Goal: Transaction & Acquisition: Purchase product/service

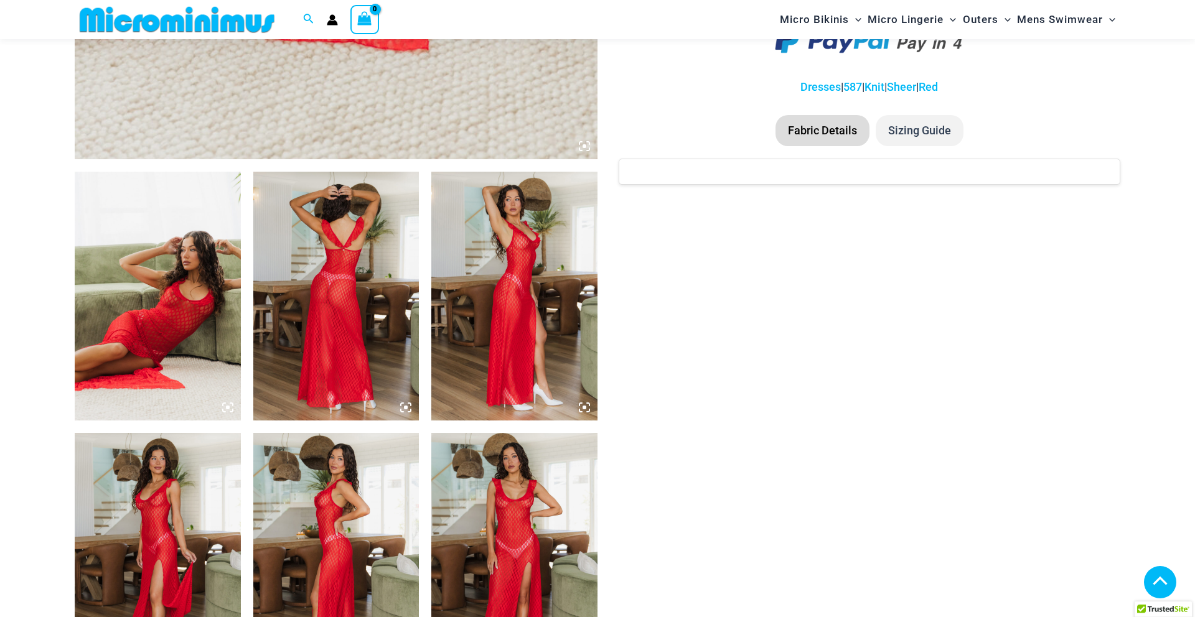
scroll to position [743, 0]
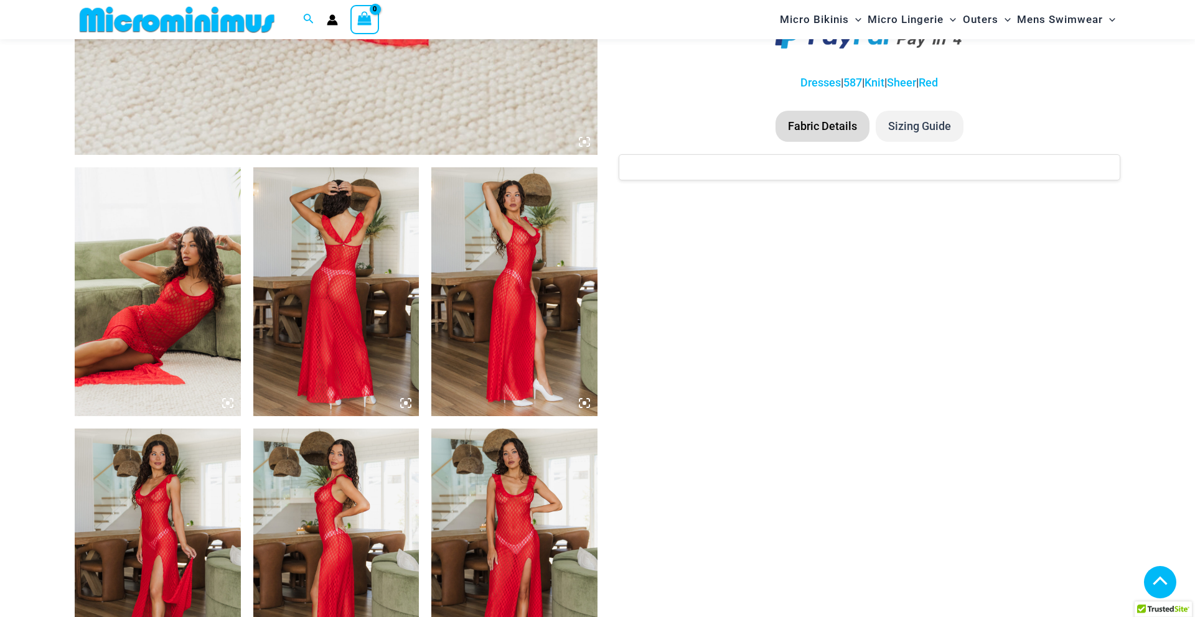
click at [172, 283] on img at bounding box center [158, 291] width 166 height 249
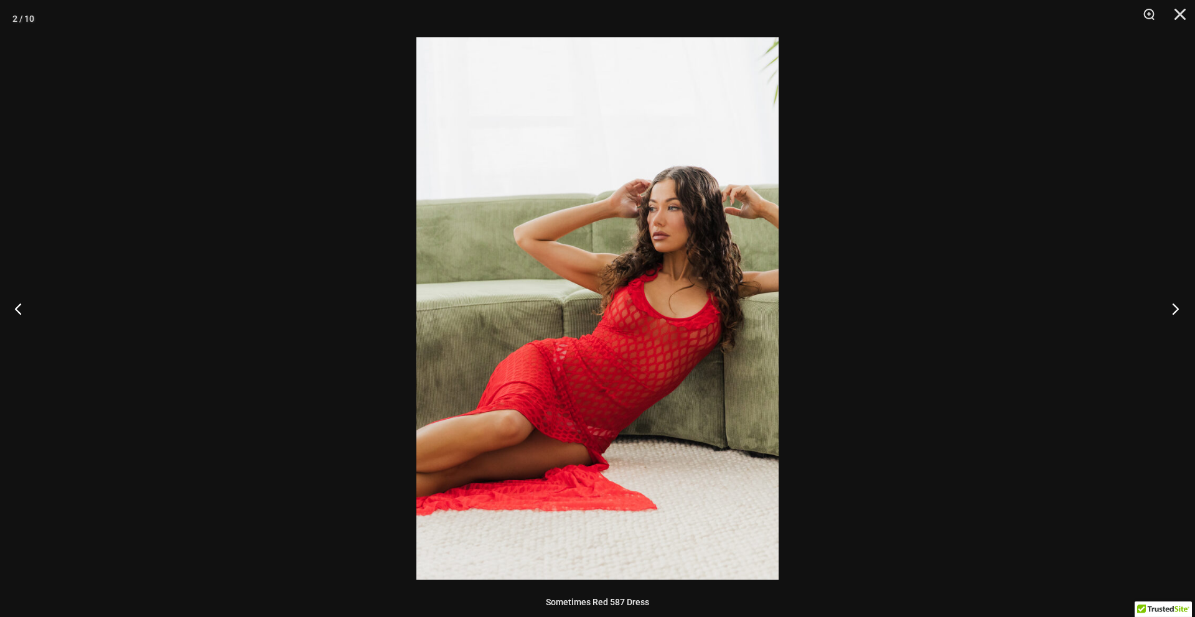
click at [1179, 303] on button "Next" at bounding box center [1171, 309] width 47 height 62
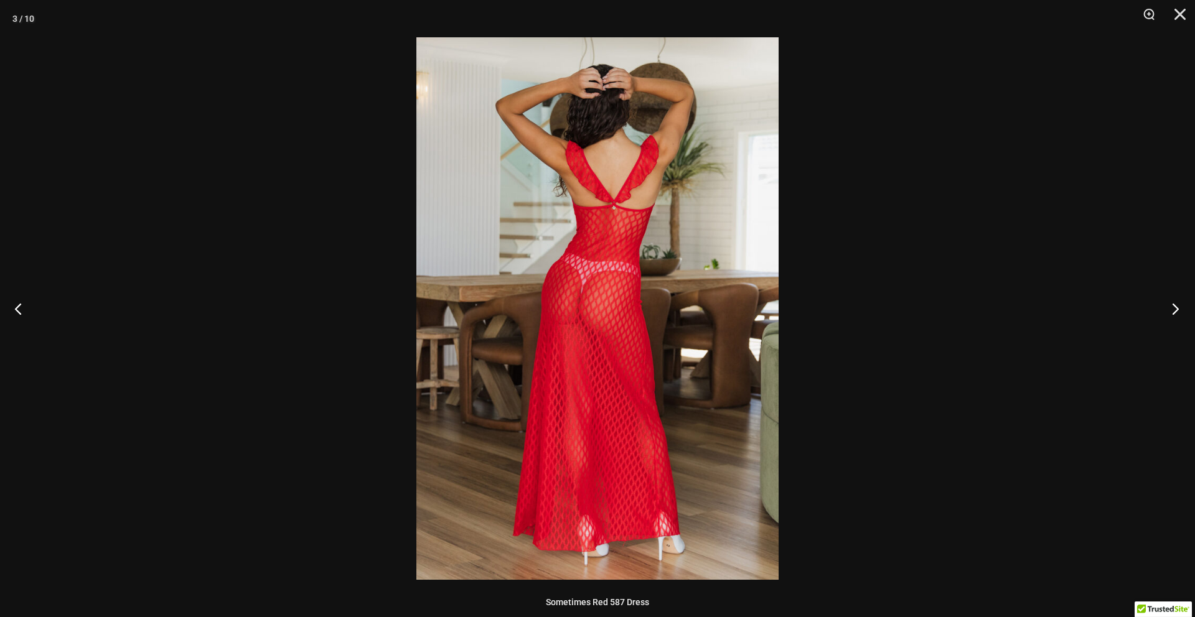
click at [1178, 307] on button "Next" at bounding box center [1171, 309] width 47 height 62
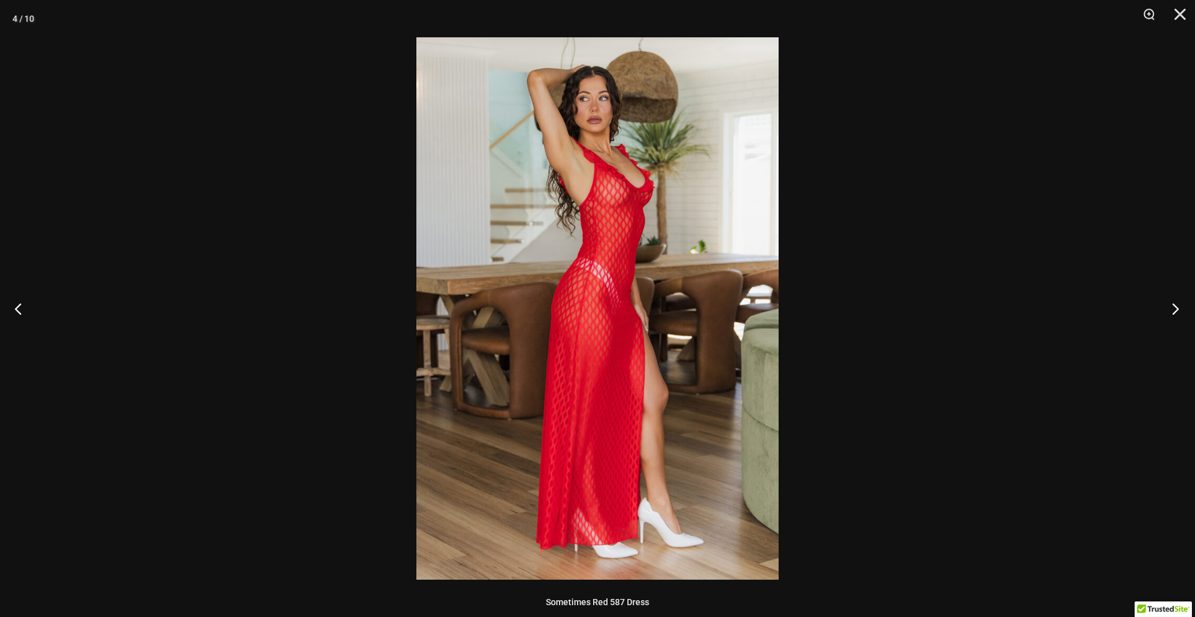
click at [1178, 307] on button "Next" at bounding box center [1171, 309] width 47 height 62
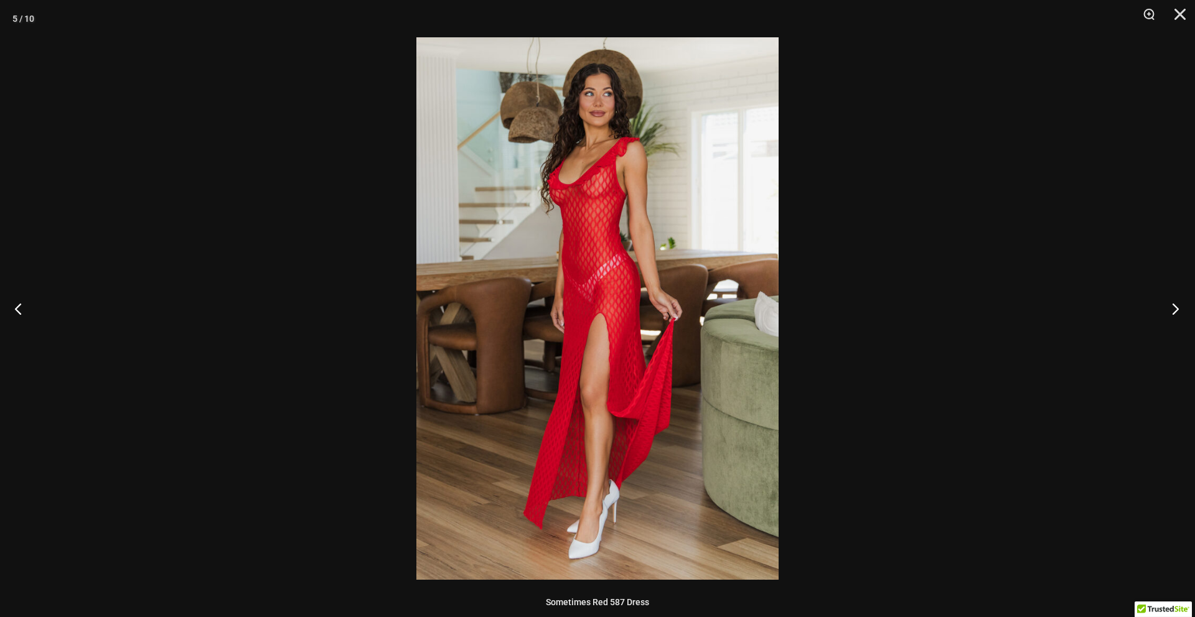
click at [1171, 307] on button "Next" at bounding box center [1171, 309] width 47 height 62
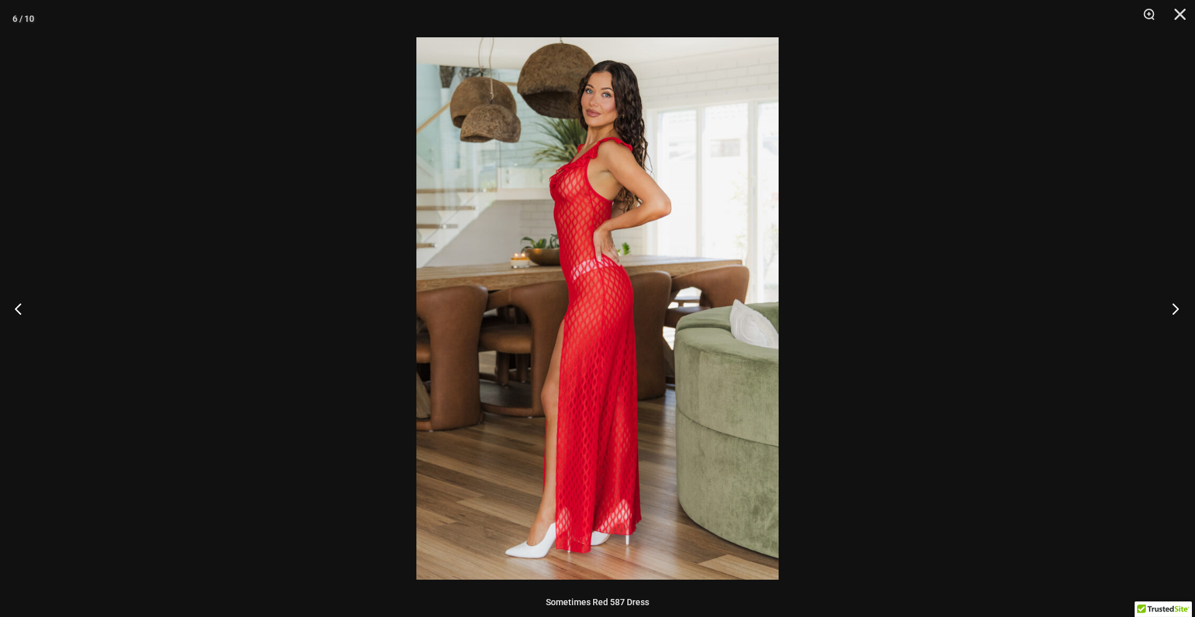
click at [1171, 307] on button "Next" at bounding box center [1171, 309] width 47 height 62
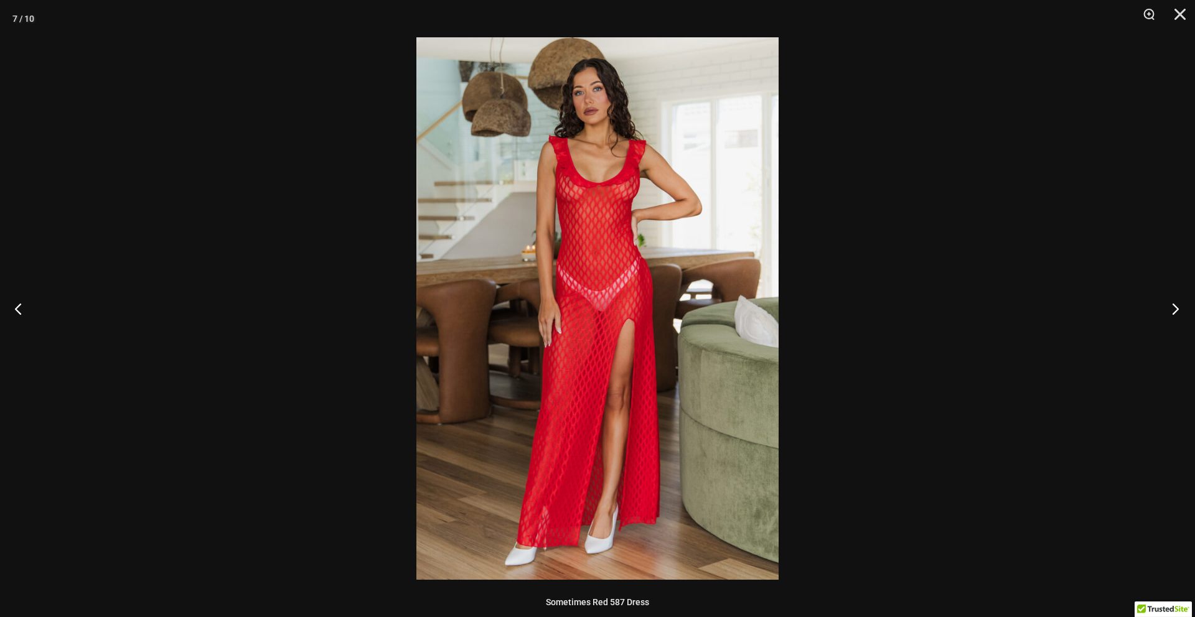
click at [1171, 308] on button "Next" at bounding box center [1171, 309] width 47 height 62
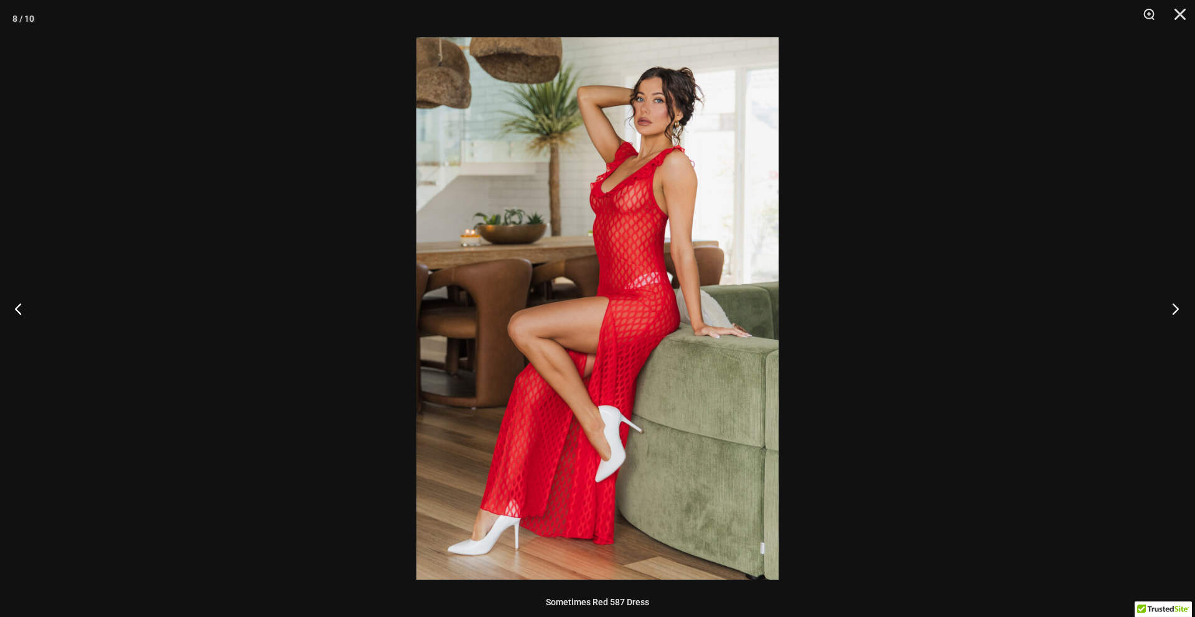
click at [1171, 308] on button "Next" at bounding box center [1171, 309] width 47 height 62
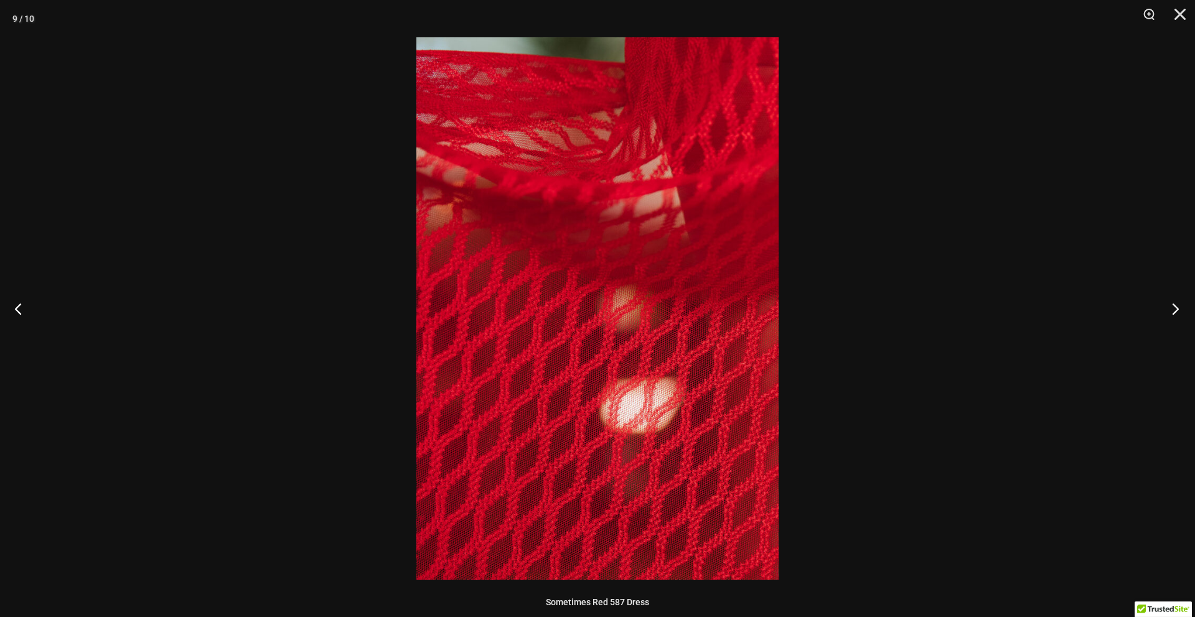
click at [1171, 308] on button "Next" at bounding box center [1171, 309] width 47 height 62
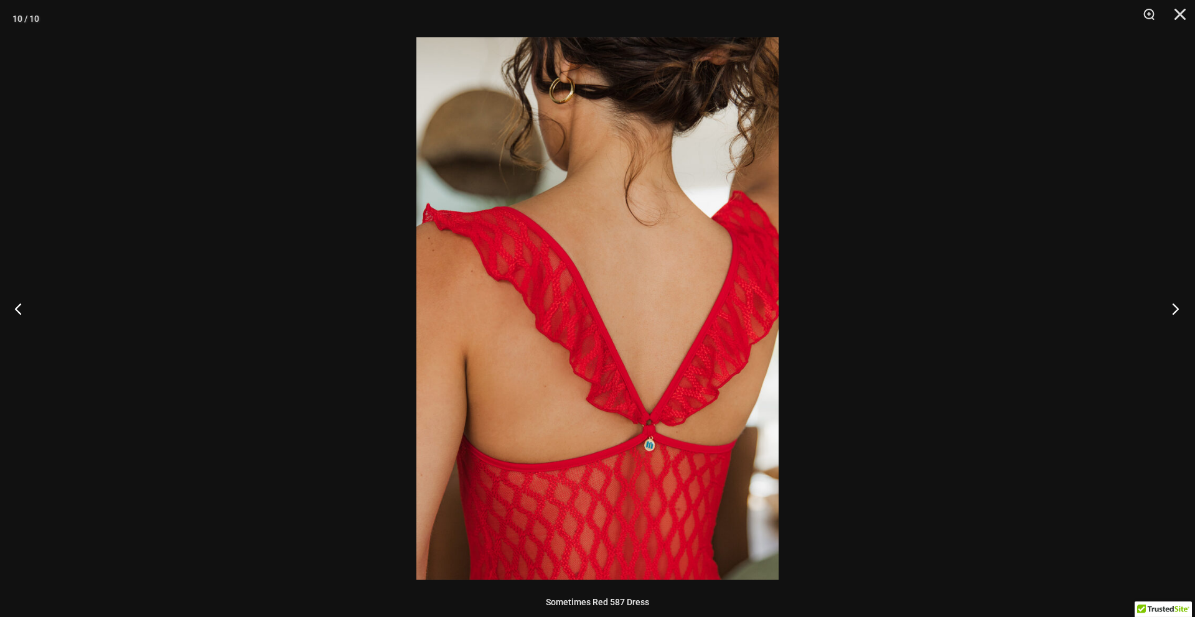
click at [1171, 308] on button "Next" at bounding box center [1171, 309] width 47 height 62
